Goal: Task Accomplishment & Management: Use online tool/utility

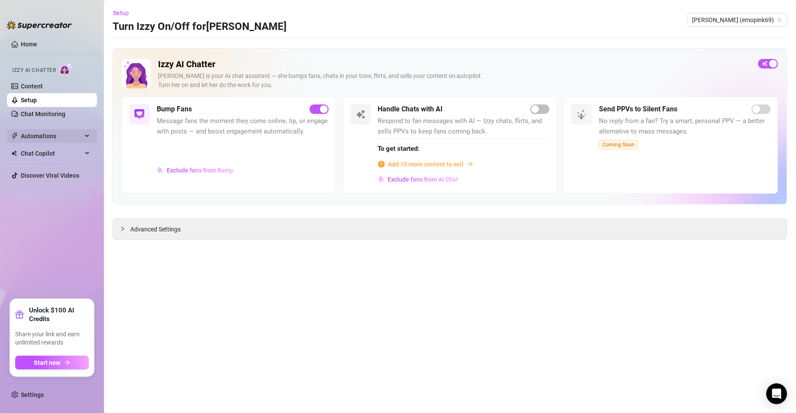
click at [46, 132] on span "Automations" at bounding box center [52, 136] width 62 height 14
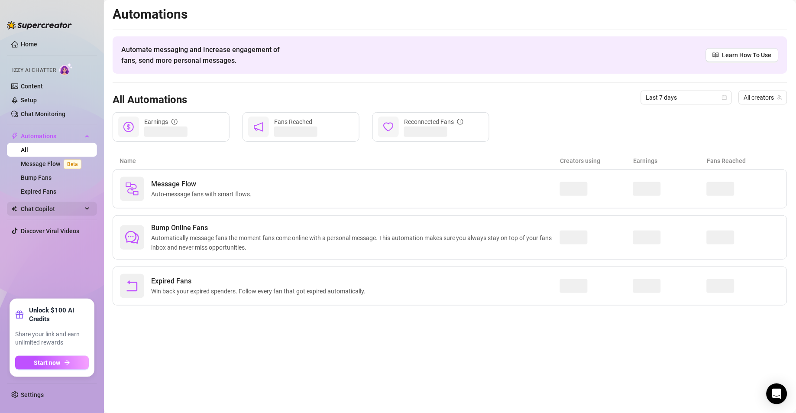
click at [52, 206] on span "Chat Copilot" at bounding box center [52, 209] width 62 height 14
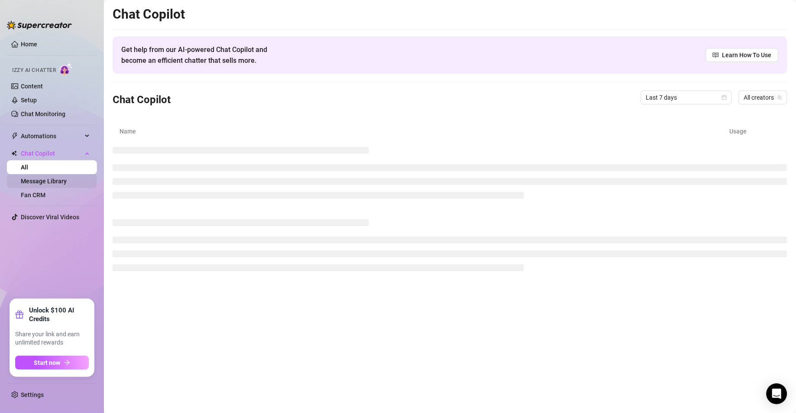
click at [67, 184] on link "Message Library" at bounding box center [44, 181] width 46 height 7
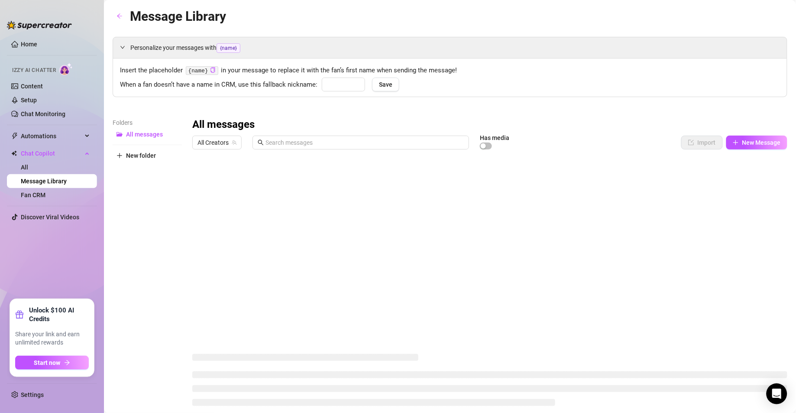
type input "babe"
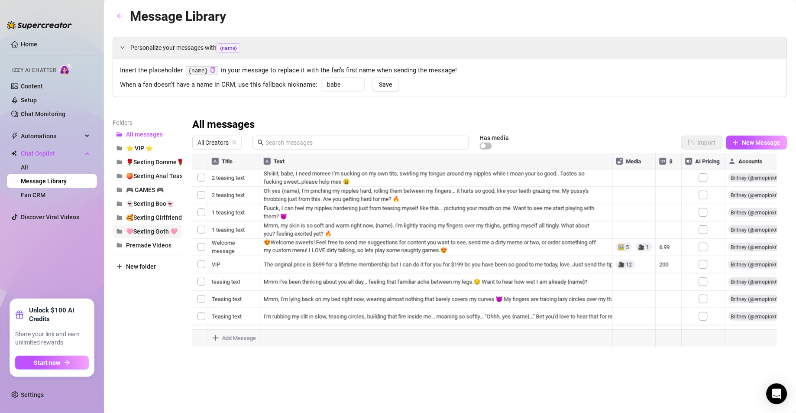
click at [168, 230] on button "🩷Sexting Goth 🩷" at bounding box center [147, 231] width 69 height 14
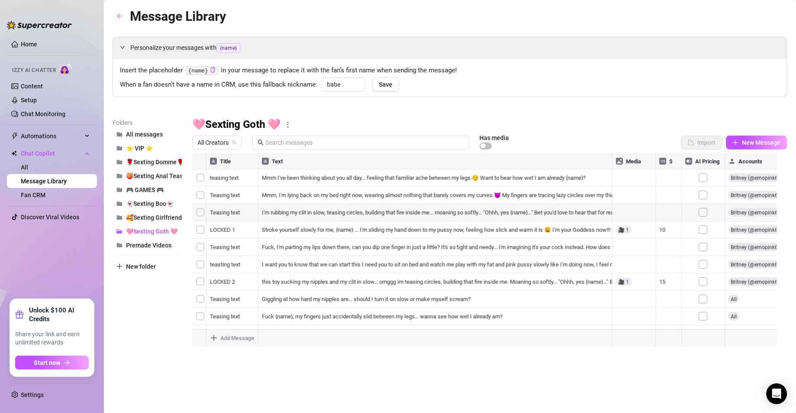
click at [347, 262] on div at bounding box center [490, 249] width 596 height 193
click at [348, 286] on div at bounding box center [490, 249] width 596 height 193
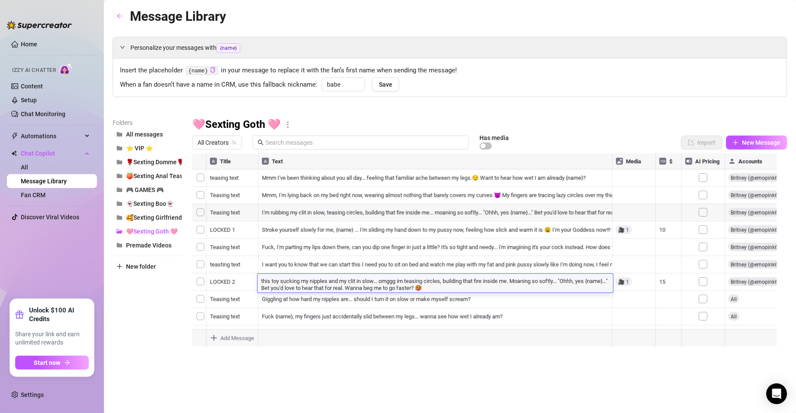
click at [348, 286] on textarea "this toy sucking my nipples and my clit in slow... omggg im teasing circles, bu…" at bounding box center [436, 283] width 356 height 15
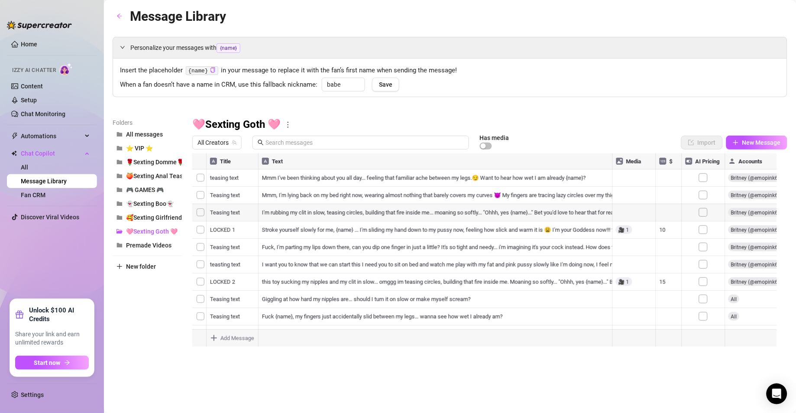
click at [352, 297] on div at bounding box center [490, 249] width 596 height 193
click at [153, 215] on span "🥰Sexting Girlfriend🥰" at bounding box center [157, 217] width 63 height 7
click at [166, 206] on span "👻Sexting Boo👻" at bounding box center [150, 203] width 48 height 7
click at [166, 216] on span "🥰Sexting Girlfriend🥰" at bounding box center [157, 217] width 63 height 7
click at [162, 236] on button "🩷Sexting Goth 🩷" at bounding box center [147, 231] width 69 height 14
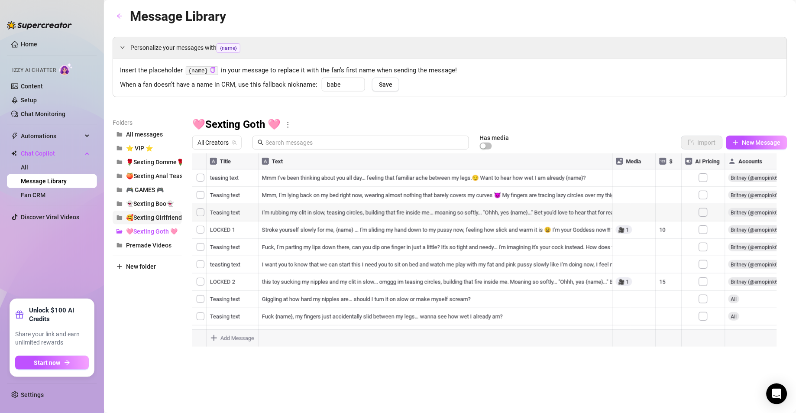
click at [165, 214] on button "🥰Sexting Girlfriend🥰" at bounding box center [147, 217] width 69 height 14
click at [167, 207] on span "👻Sexting Boo👻" at bounding box center [150, 203] width 48 height 7
click at [171, 178] on span "🍑Sexting Anal Tease🍑" at bounding box center [160, 175] width 68 height 7
click at [168, 160] on span "🌹Sexting Domme🌹" at bounding box center [155, 162] width 58 height 7
click at [165, 214] on button "🥰Sexting Girlfriend🥰" at bounding box center [147, 217] width 69 height 14
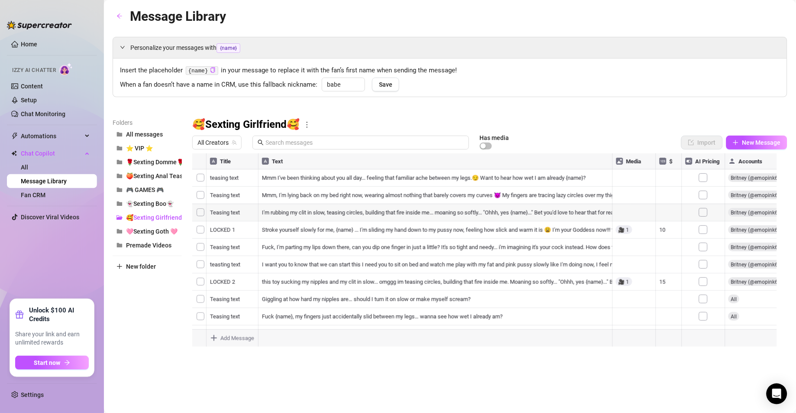
click at [667, 233] on div at bounding box center [490, 249] width 596 height 193
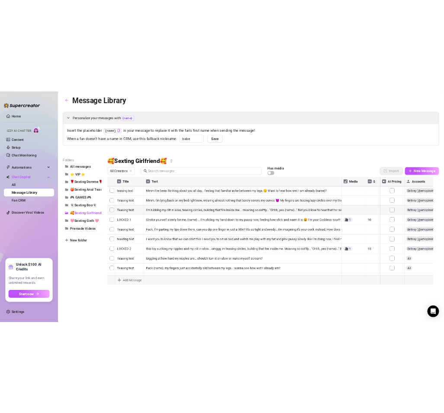
scroll to position [277, 0]
